Goal: Information Seeking & Learning: Check status

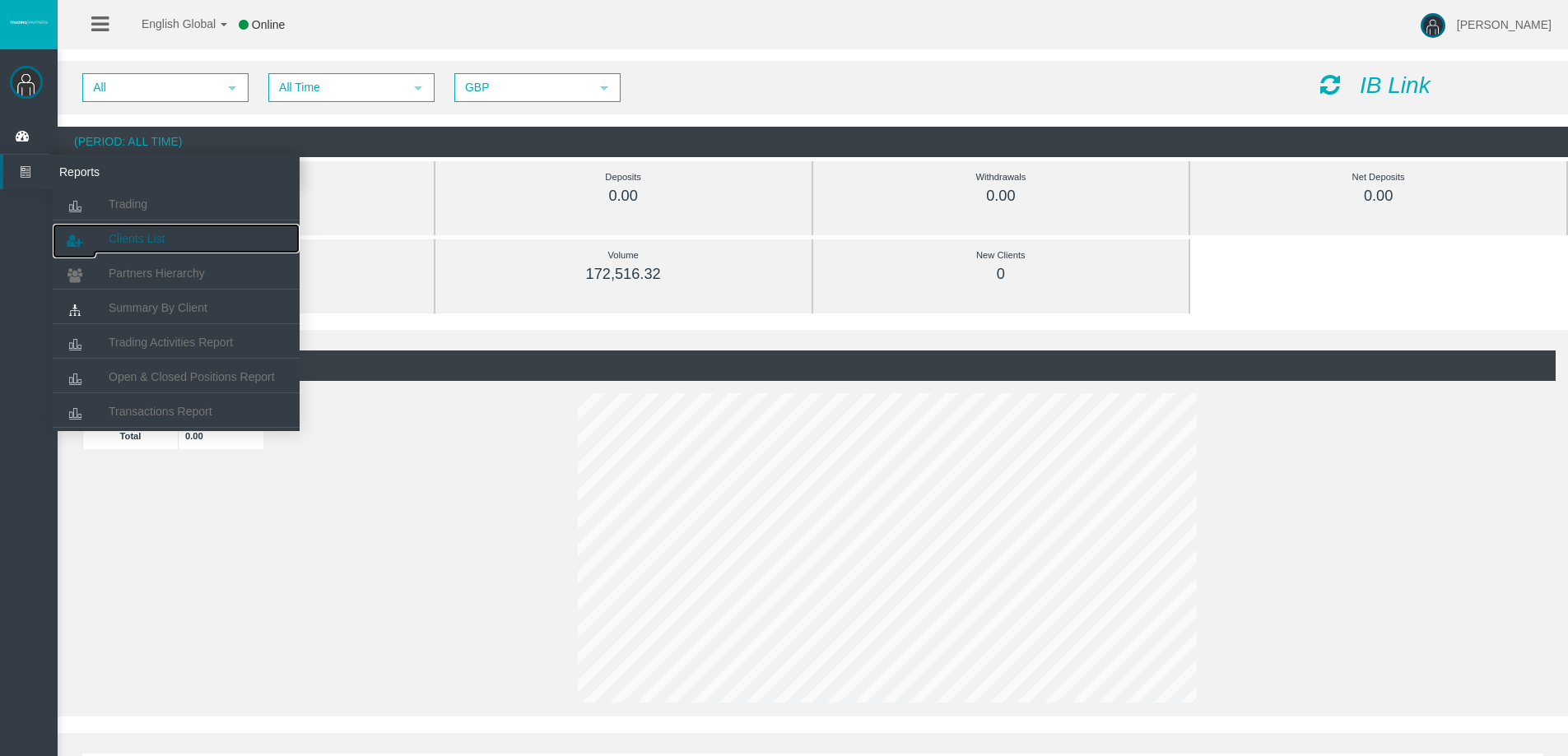
click at [152, 243] on span "Clients List" at bounding box center [137, 238] width 56 height 13
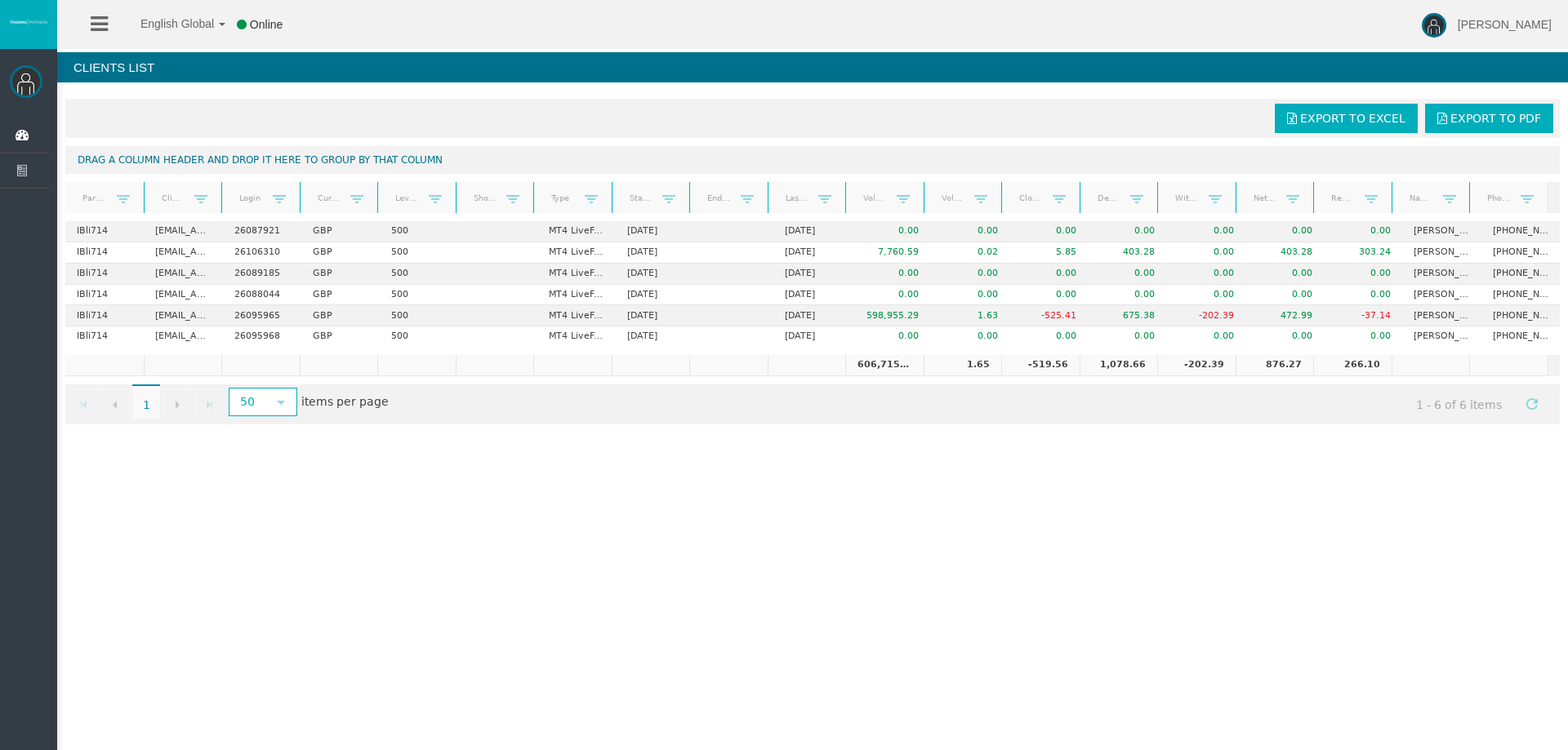
click at [1324, 196] on link "Real equity" at bounding box center [1343, 198] width 44 height 22
click at [1326, 201] on link "Real equity" at bounding box center [1343, 199] width 44 height 23
click at [1338, 120] on span "Export to Excel" at bounding box center [1353, 118] width 105 height 13
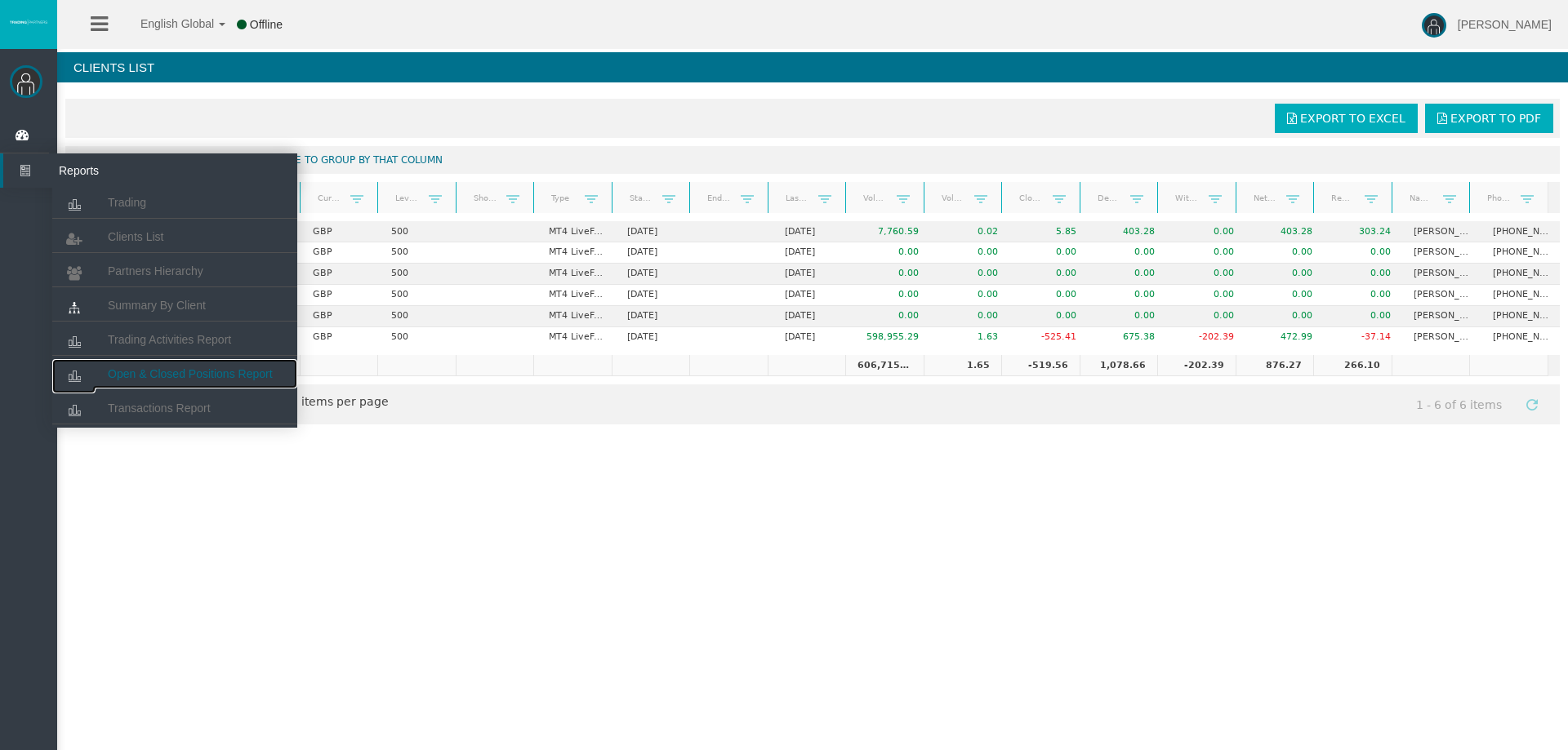
click at [251, 375] on span "Open & Closed Positions Report" at bounding box center [190, 374] width 165 height 13
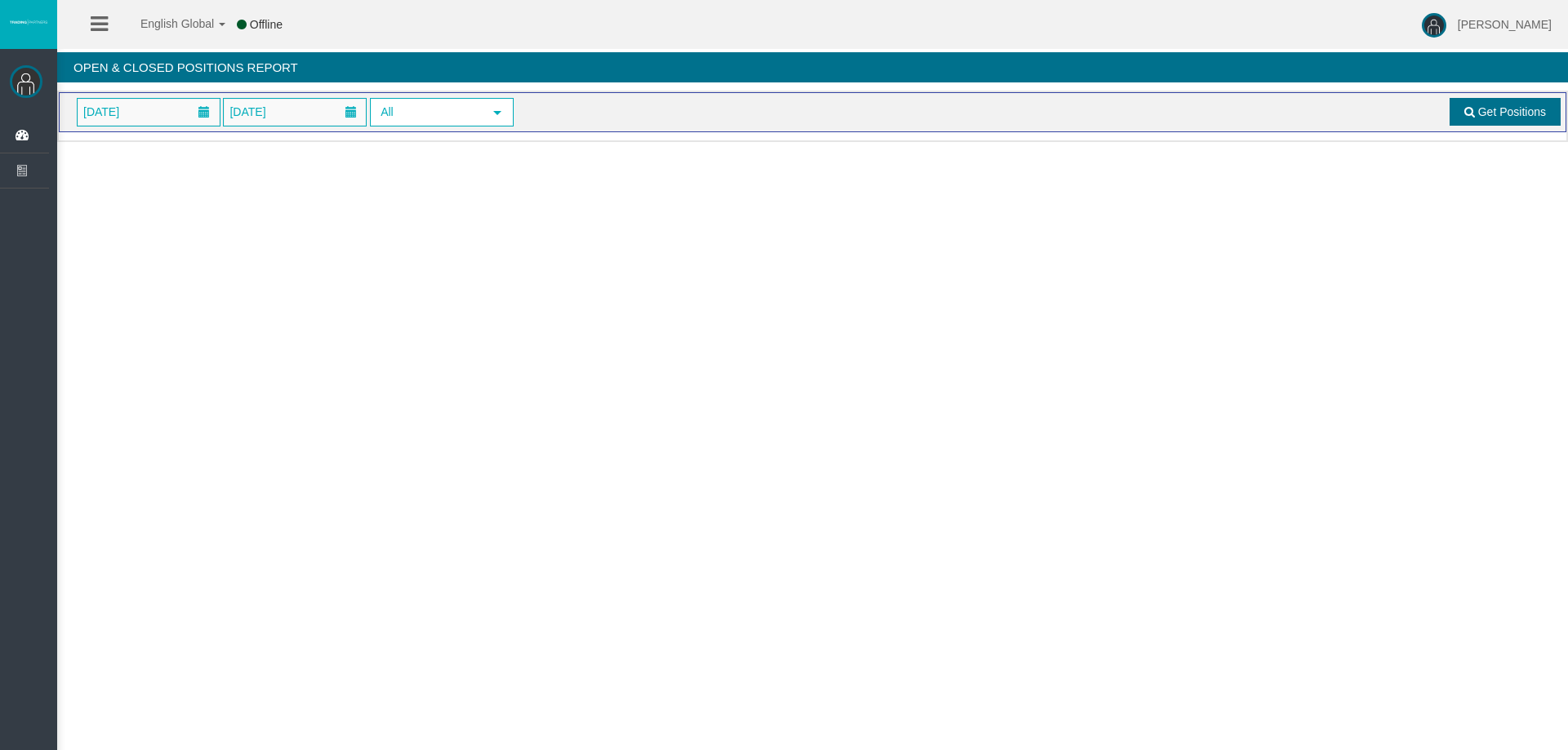
click at [1492, 117] on span "Get Positions" at bounding box center [1511, 112] width 67 height 13
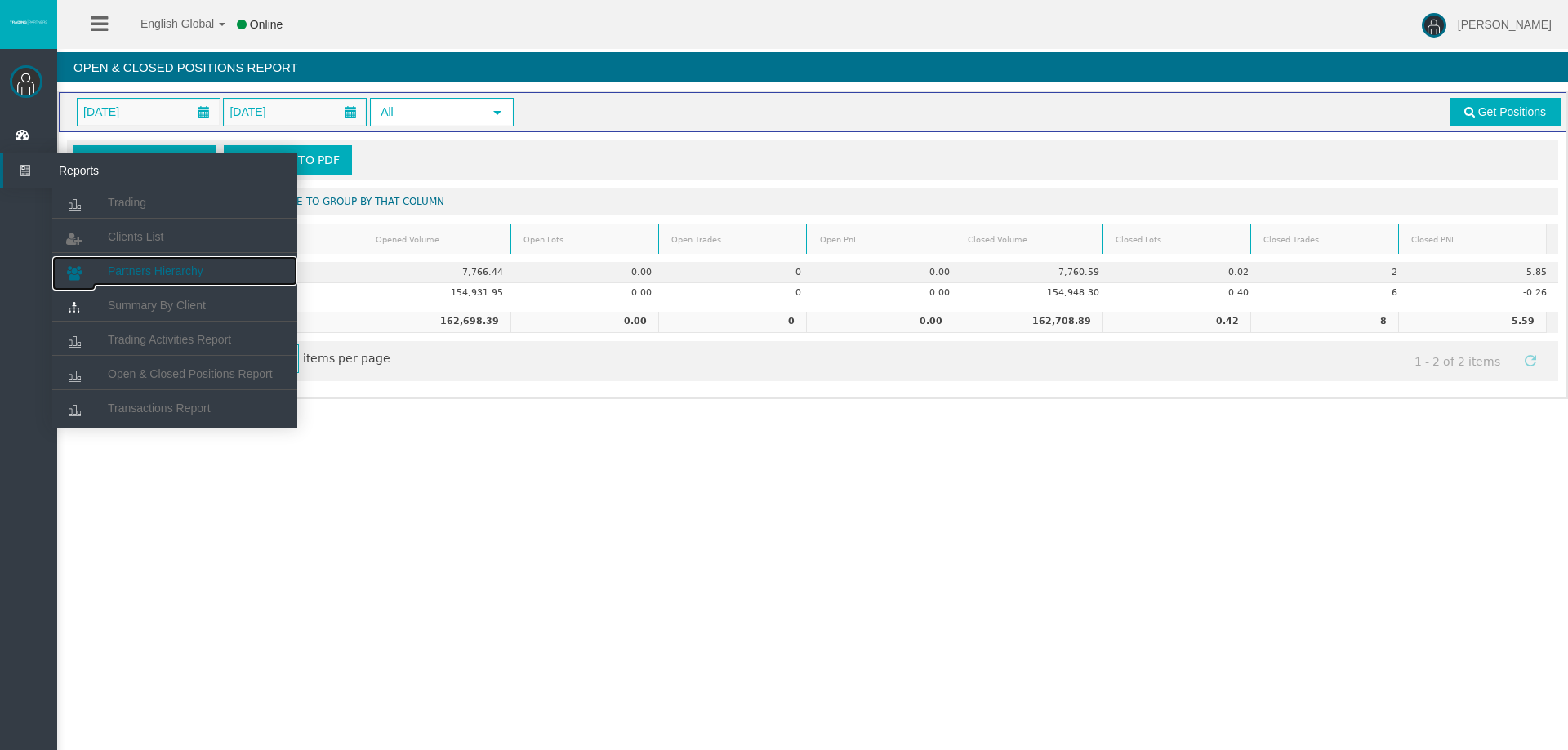
click at [131, 269] on span "Partners Hierarchy" at bounding box center [155, 271] width 95 height 13
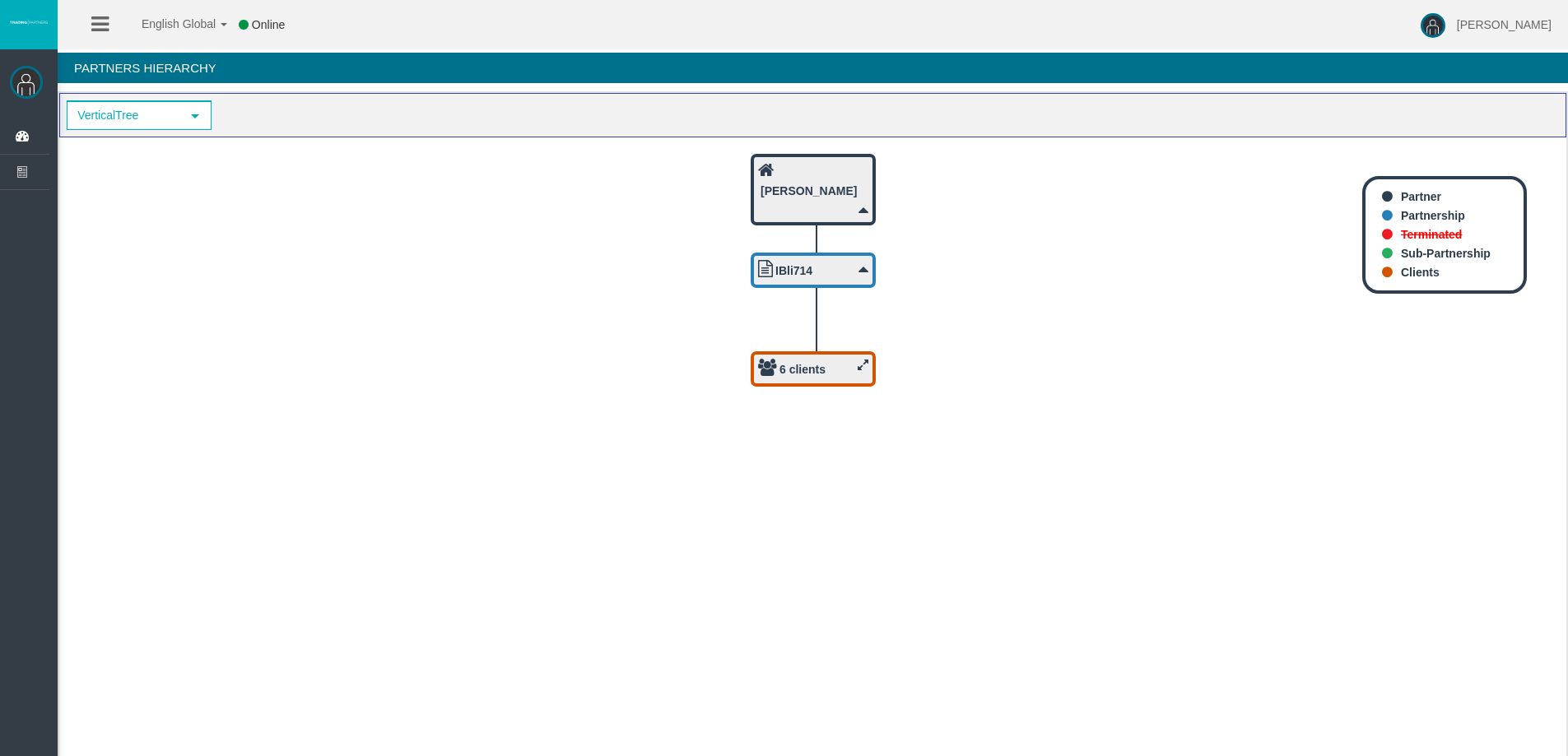
click at [862, 366] on icon at bounding box center [862, 364] width 11 height 12
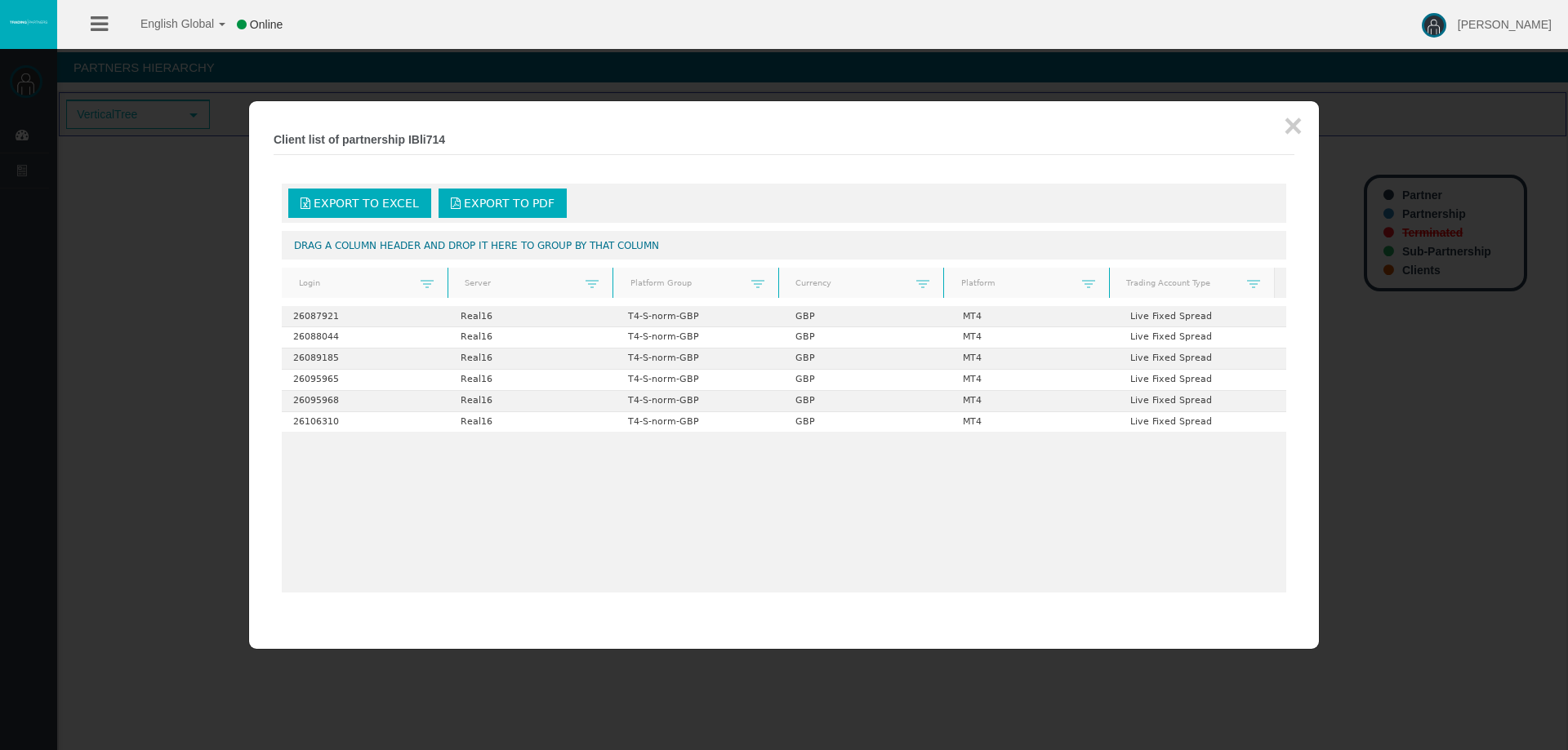
click at [1303, 128] on div "× Client list of partnership IBli714 Export to Excel Export to PDF Drag a colum…" at bounding box center [784, 375] width 1070 height 548
click at [1293, 126] on button "×" at bounding box center [1293, 126] width 19 height 33
